Goal: Task Accomplishment & Management: Manage account settings

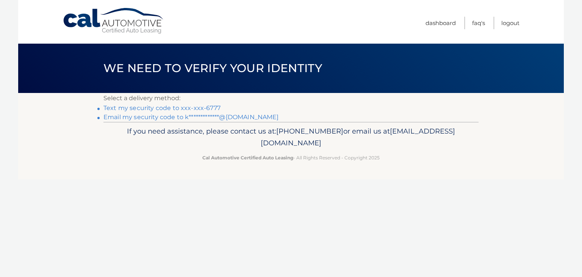
click at [116, 106] on link "Text my security code to xxx-xxx-6777" at bounding box center [161, 107] width 117 height 7
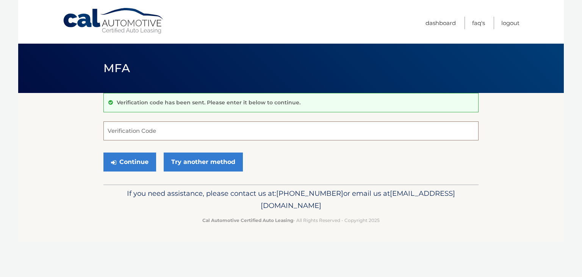
click at [151, 128] on input "Verification Code" at bounding box center [290, 130] width 375 height 19
type input "407811"
click at [144, 162] on button "Continue" at bounding box center [129, 161] width 53 height 19
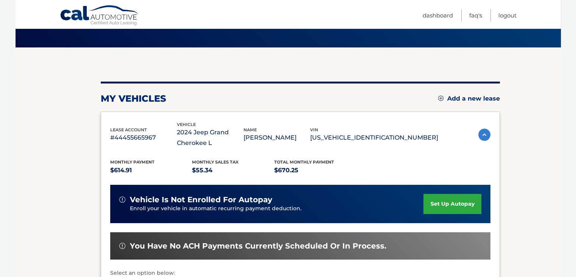
scroll to position [38, 0]
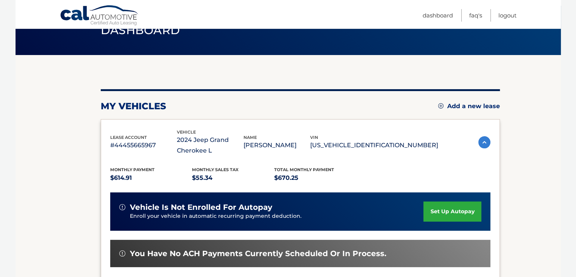
click at [484, 144] on img at bounding box center [485, 142] width 12 height 12
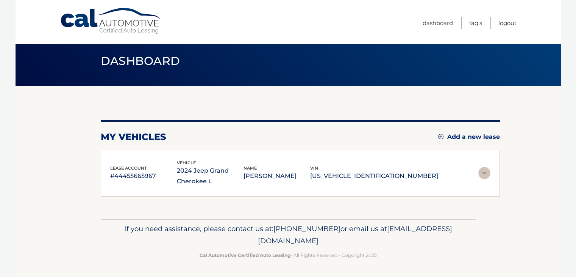
scroll to position [6, 0]
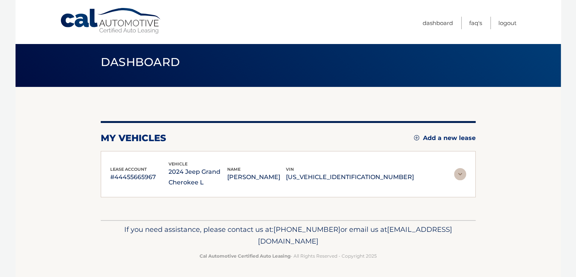
click at [462, 172] on img at bounding box center [460, 174] width 12 height 12
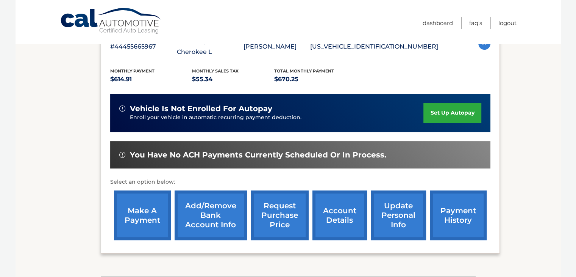
scroll to position [193, 0]
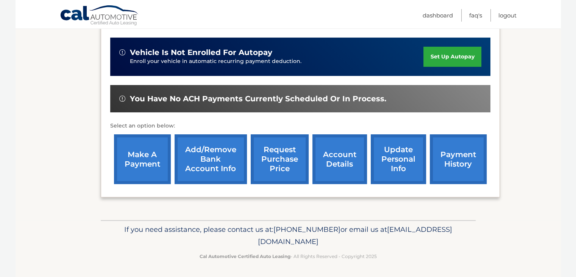
click at [141, 169] on link "make a payment" at bounding box center [142, 159] width 57 height 50
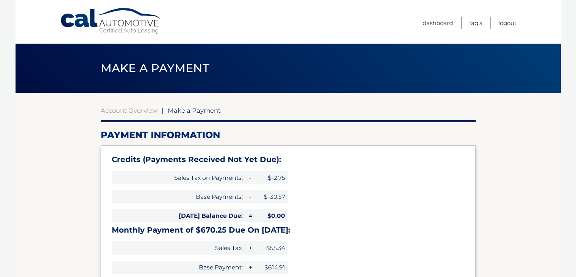
select select "MGM4OWMzZTktYzM5Zi00NzE4LThhMTUtM2VhMWU3MDAwMmU1"
